Goal: Task Accomplishment & Management: Complete application form

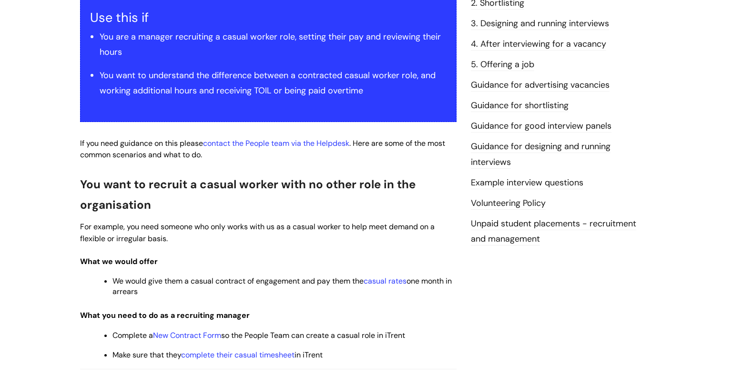
scroll to position [187, 0]
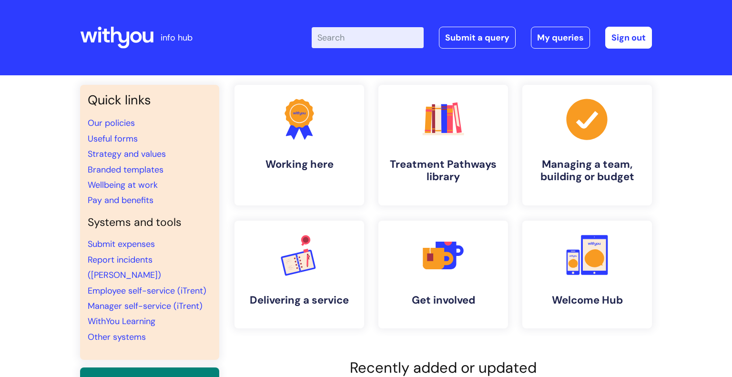
click at [353, 35] on input "Enter your search term here..." at bounding box center [368, 37] width 112 height 21
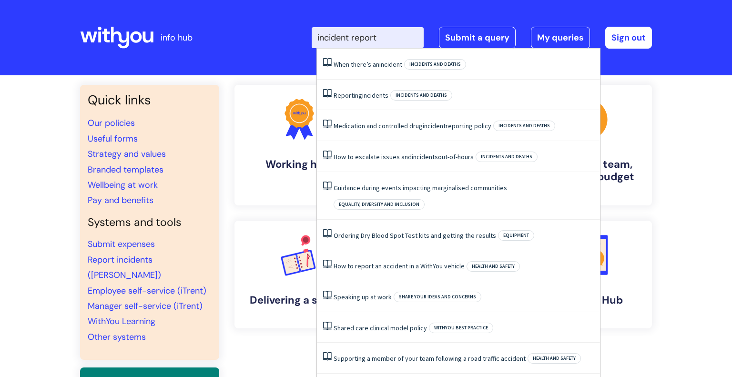
type input "incident report"
click button "Search" at bounding box center [0, 0] width 0 height 0
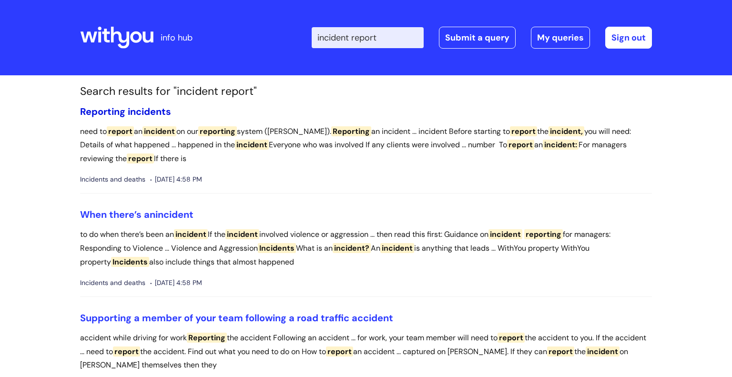
click at [141, 111] on span "incidents" at bounding box center [149, 111] width 43 height 12
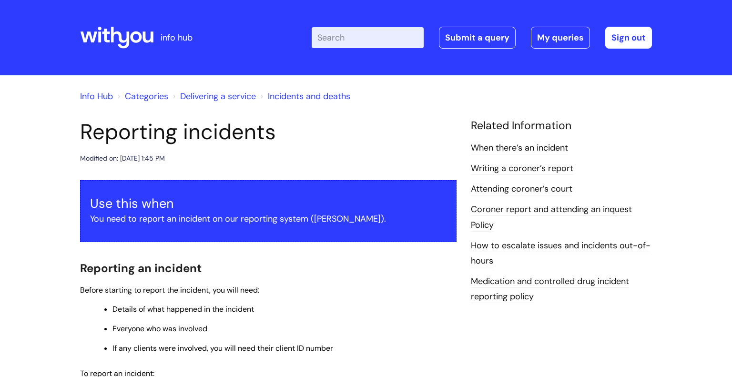
click at [353, 39] on input "Enter your search term here..." at bounding box center [368, 37] width 112 height 21
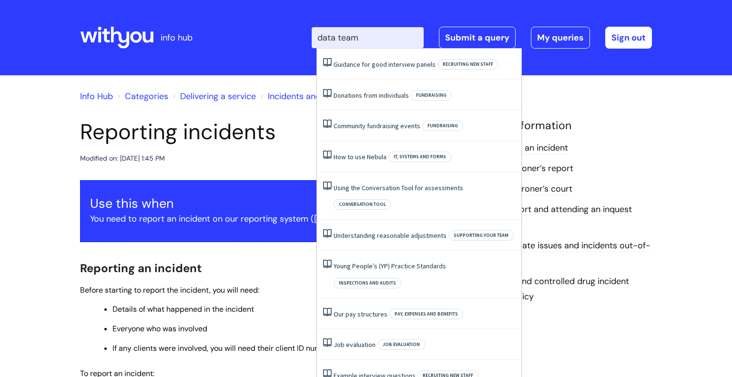
type input "data team"
click button "Search" at bounding box center [0, 0] width 0 height 0
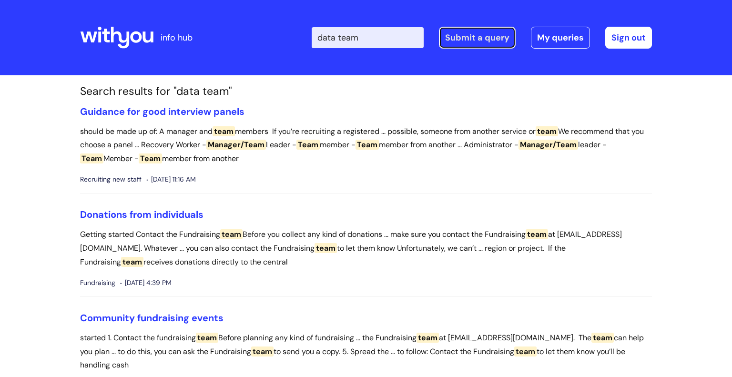
click at [490, 46] on link "Submit a query" at bounding box center [477, 38] width 77 height 22
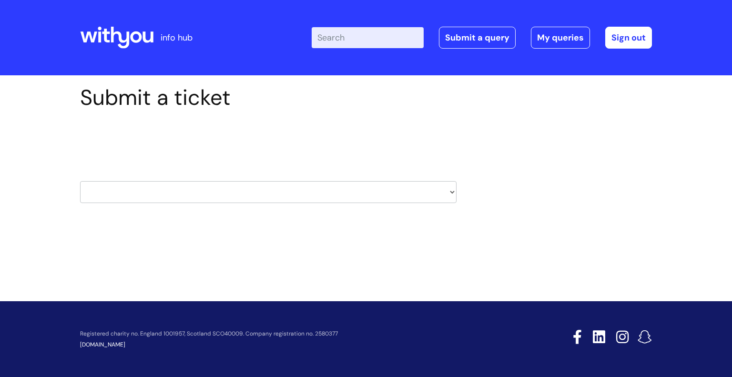
click at [289, 185] on select "HR / People IT and Support Clinical Drug Alerts Finance Accounts Data Support T…" at bounding box center [268, 192] width 377 height 22
select select "data_support_team"
click at [80, 181] on select "HR / People IT and Support Clinical Drug Alerts Finance Accounts Data Support T…" at bounding box center [268, 192] width 377 height 22
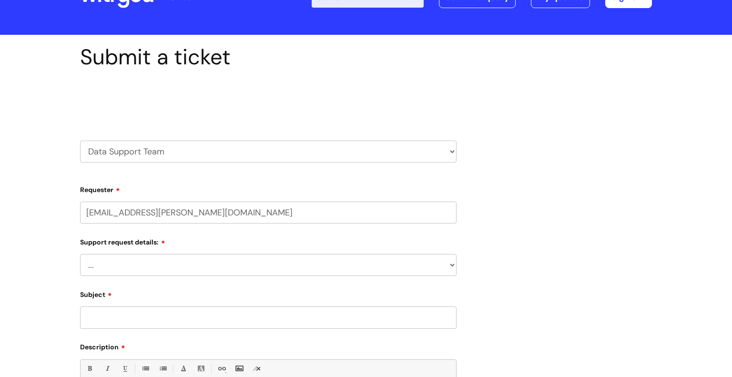
select select "80004418200"
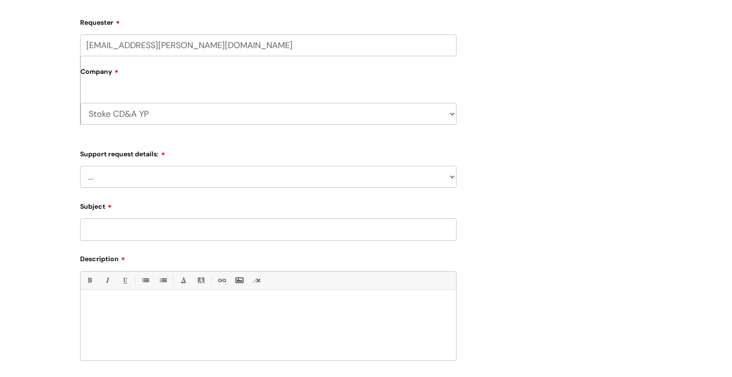
scroll to position [234, 0]
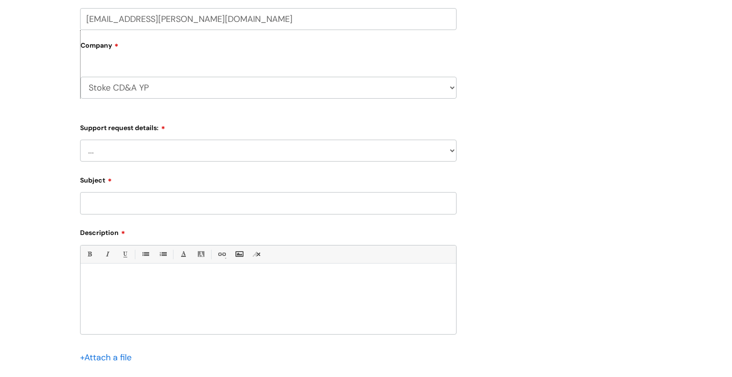
click at [179, 152] on select "... My enquiry relates to Nebula My enquiry relates to Halo My enquiry relates …" at bounding box center [268, 151] width 377 height 22
select select "My enquiry is something else"
click at [80, 140] on select "... My enquiry relates to Nebula My enquiry relates to Halo My enquiry relates …" at bounding box center [268, 151] width 377 height 22
click at [184, 203] on input "Subject" at bounding box center [268, 203] width 377 height 22
type input "Incident report"
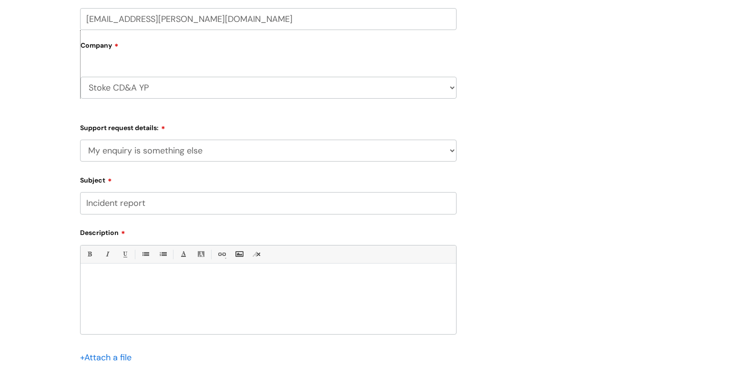
click at [140, 290] on div at bounding box center [269, 301] width 376 height 66
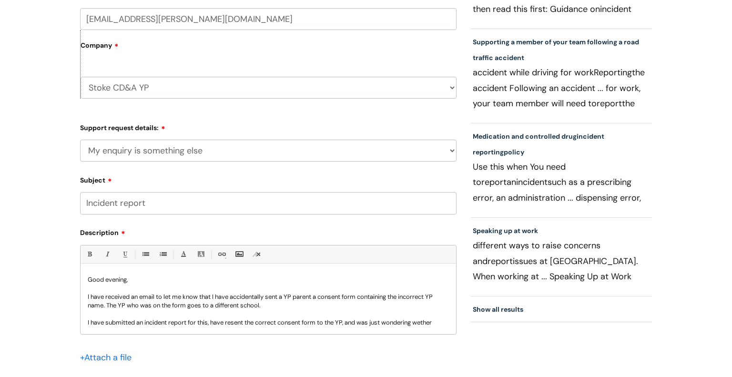
click at [348, 321] on p "I have submitted an incident report for this, have resent the correct consent f…" at bounding box center [268, 322] width 361 height 9
click at [194, 330] on p "I have submitted an incident report for this, have resent the correct consent f…" at bounding box center [268, 326] width 361 height 17
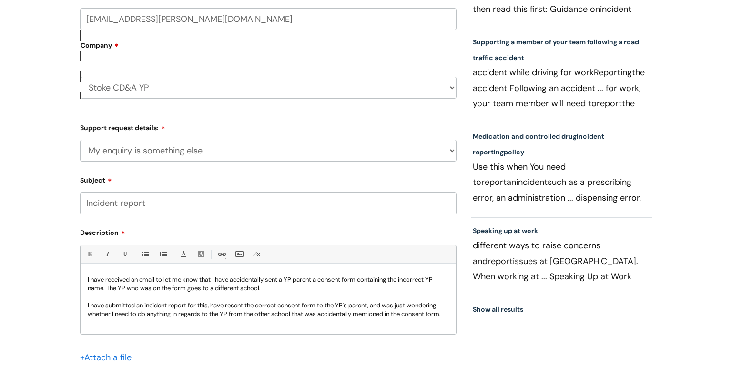
scroll to position [21, 0]
click at [212, 318] on p "I have submitted an incident report for this, have resent the correct consent f…" at bounding box center [268, 309] width 361 height 17
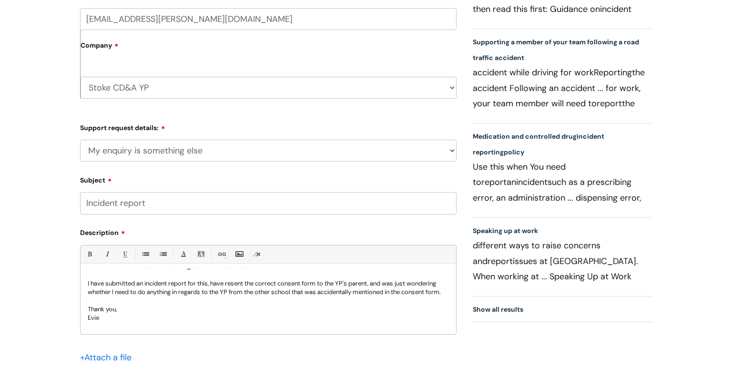
scroll to position [42, 0]
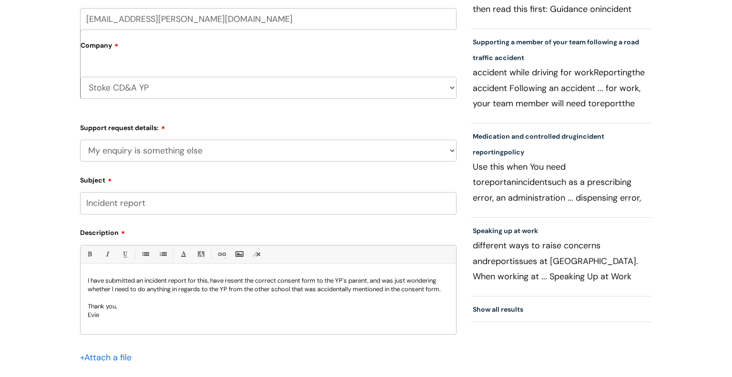
click at [171, 311] on p "Thank you," at bounding box center [268, 306] width 361 height 9
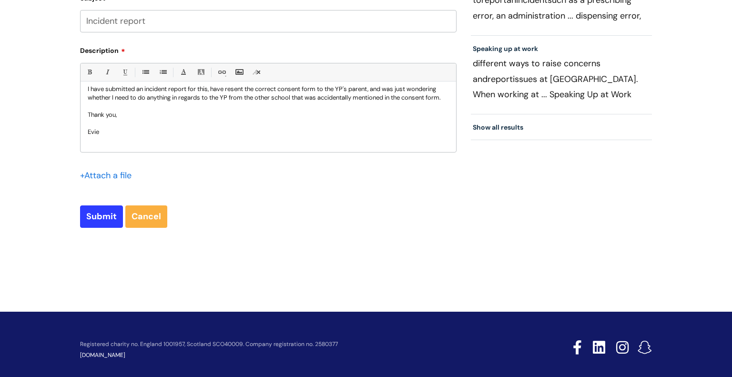
scroll to position [427, 0]
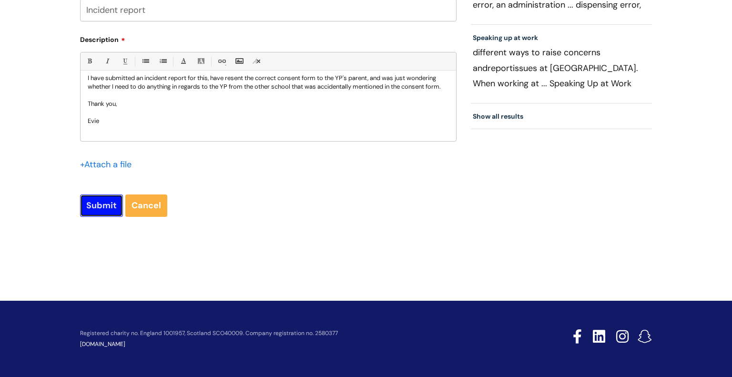
click at [99, 216] on input "Submit" at bounding box center [101, 205] width 43 height 22
type input "Please Wait..."
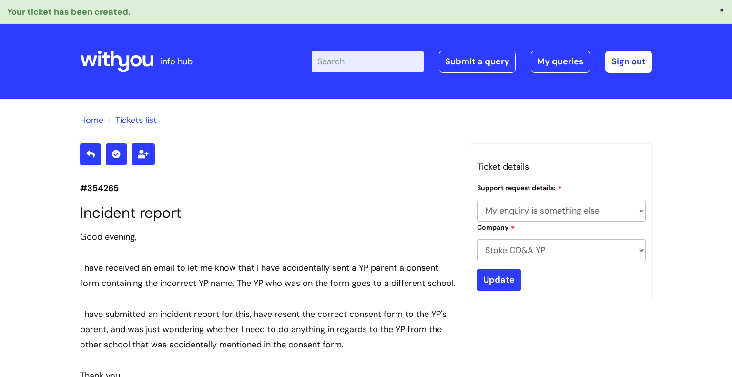
select select "My enquiry is something else"
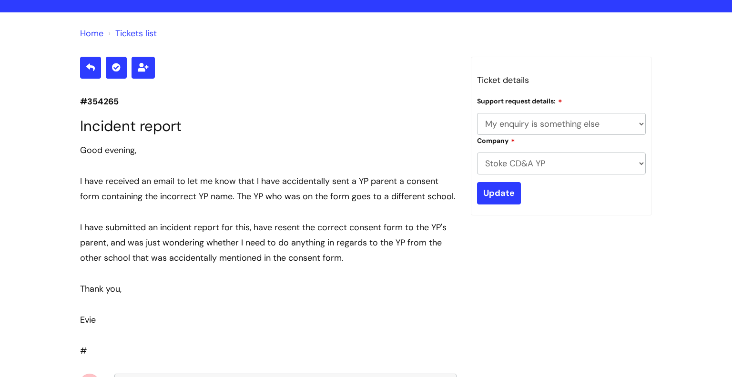
scroll to position [87, 0]
